Goal: Task Accomplishment & Management: Complete application form

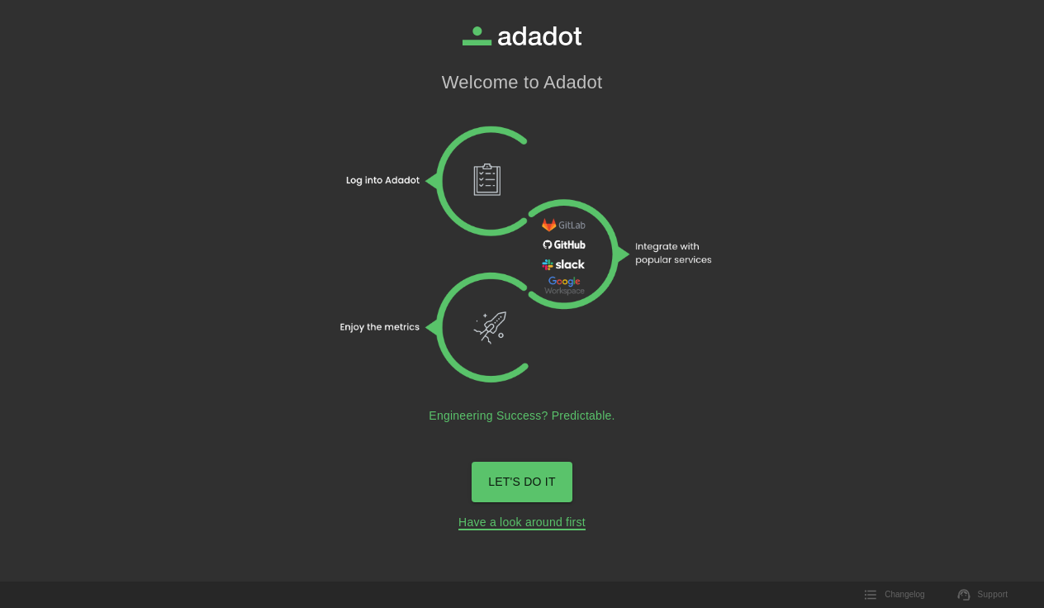
click at [560, 525] on link "Have a look around first" at bounding box center [522, 523] width 127 height 15
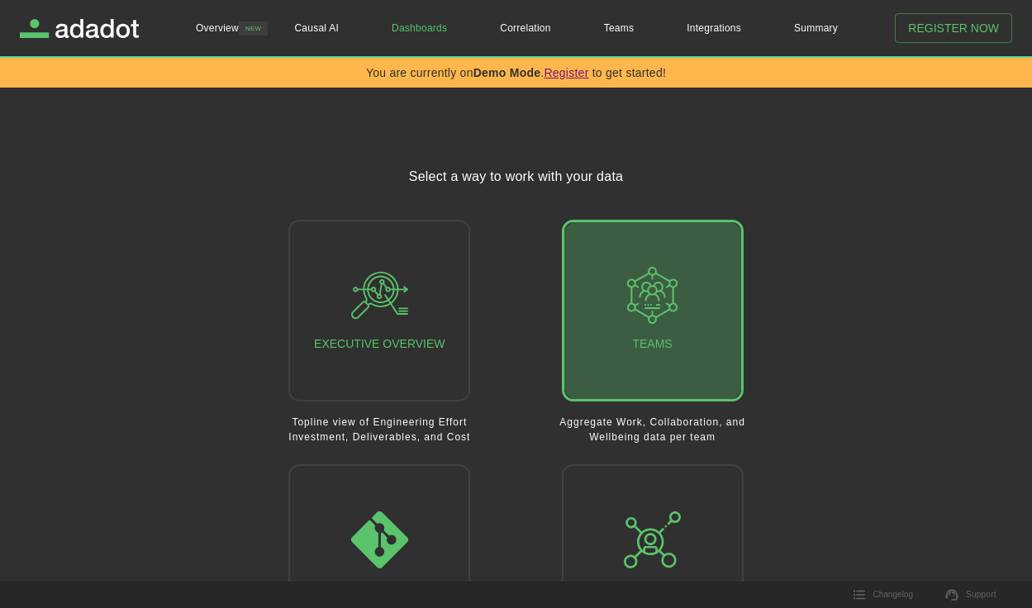
click at [728, 364] on button "Teams" at bounding box center [653, 311] width 182 height 182
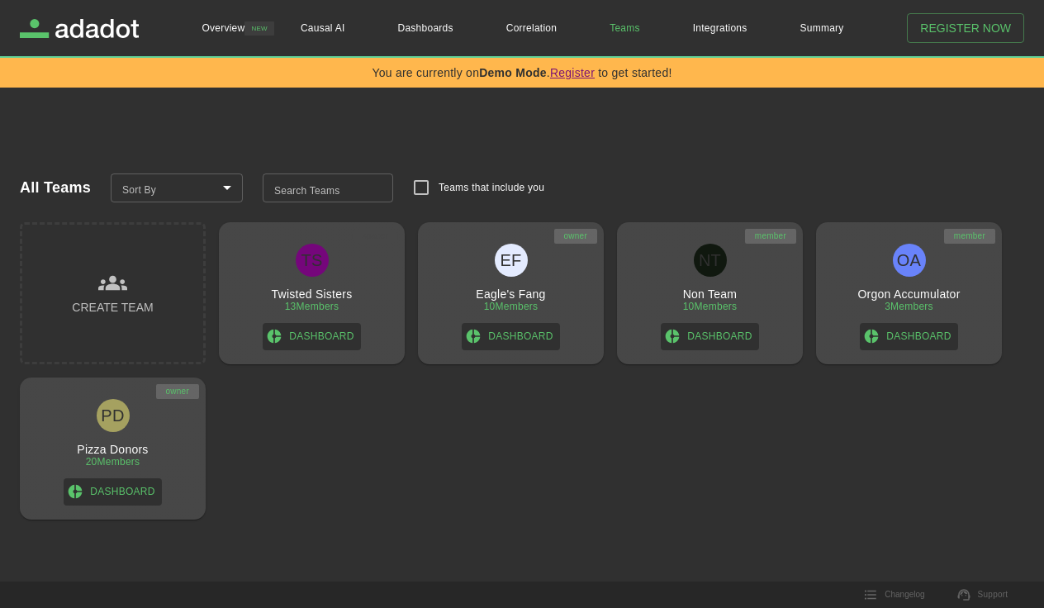
click at [929, 23] on button "Register Now" at bounding box center [965, 28] width 117 height 31
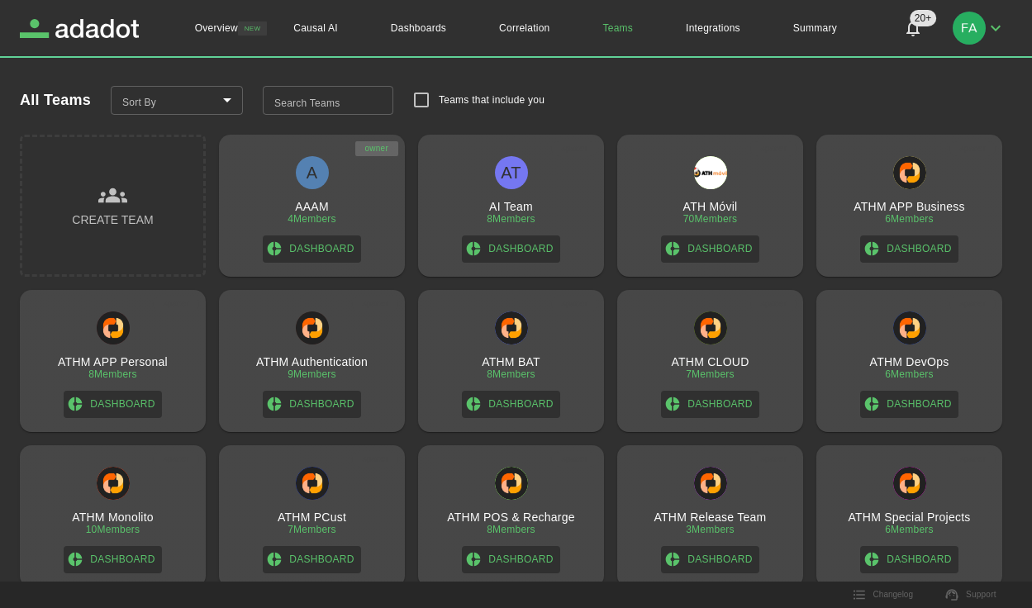
click at [144, 189] on div "Create Team" at bounding box center [112, 206] width 81 height 50
